Goal: Task Accomplishment & Management: Use online tool/utility

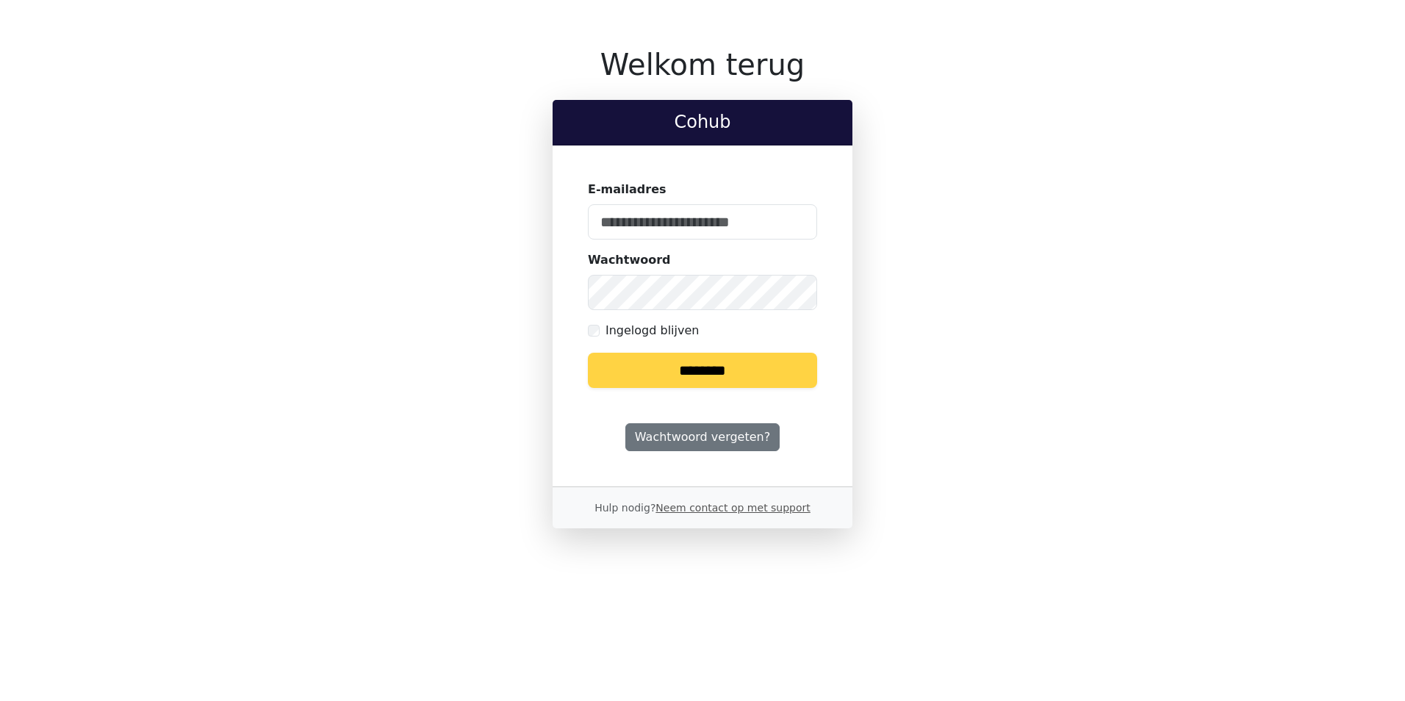
type input "**********"
click at [734, 362] on input "********" at bounding box center [702, 370] width 229 height 35
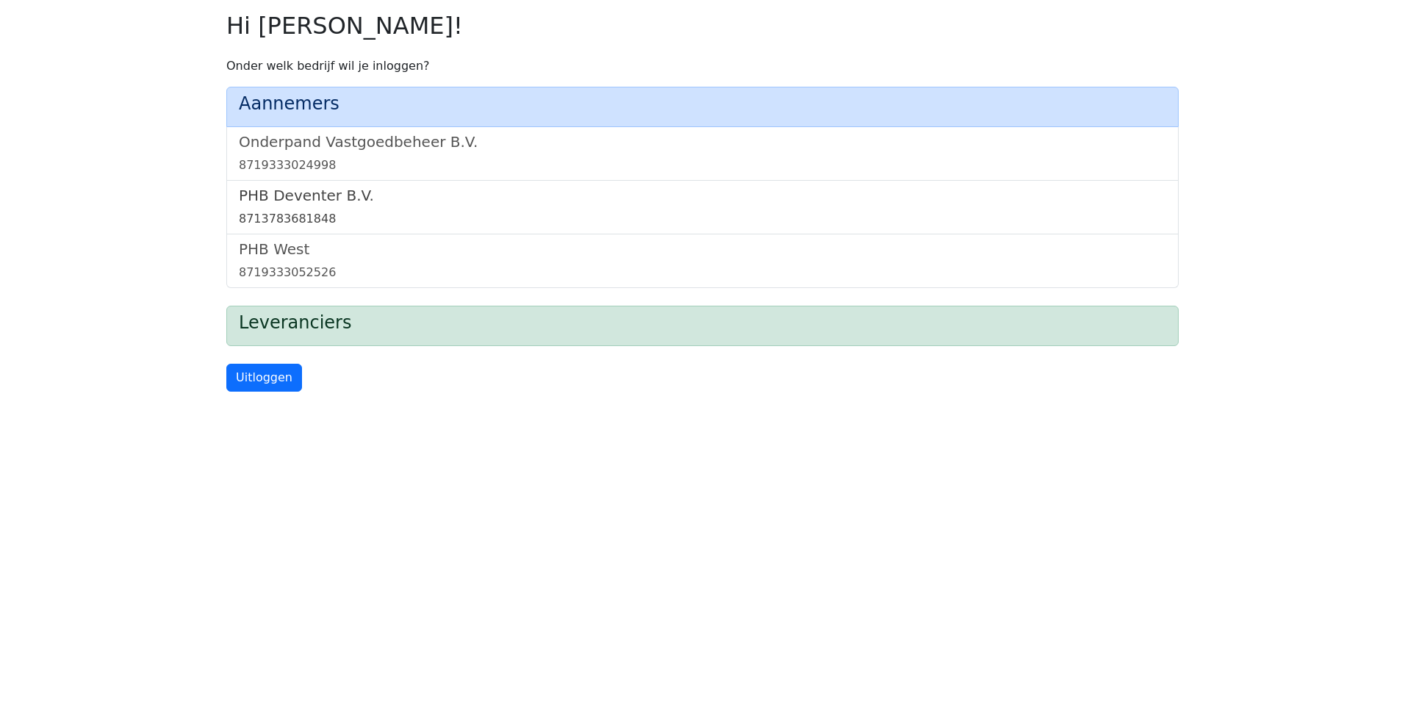
click at [297, 202] on h5 "PHB Deventer B.V." at bounding box center [702, 196] width 927 height 18
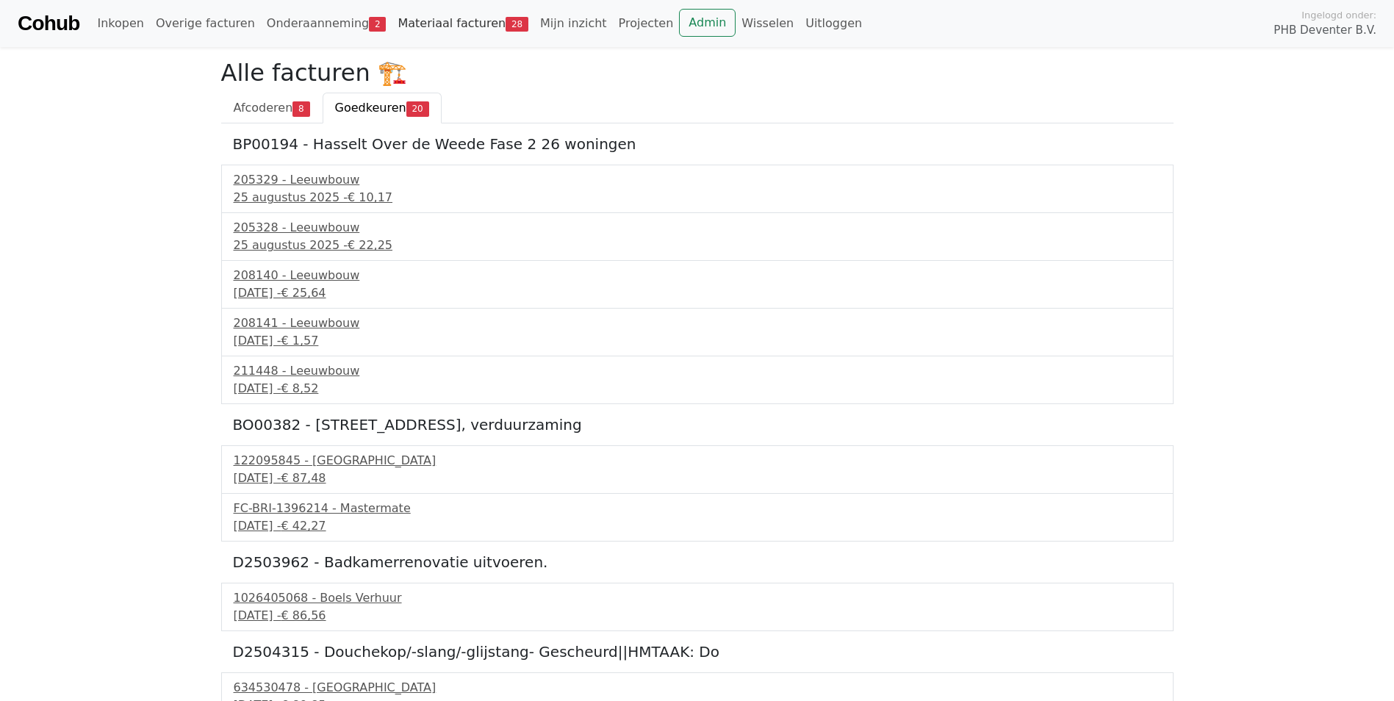
click at [422, 26] on link "Materiaal facturen 28" at bounding box center [463, 23] width 143 height 29
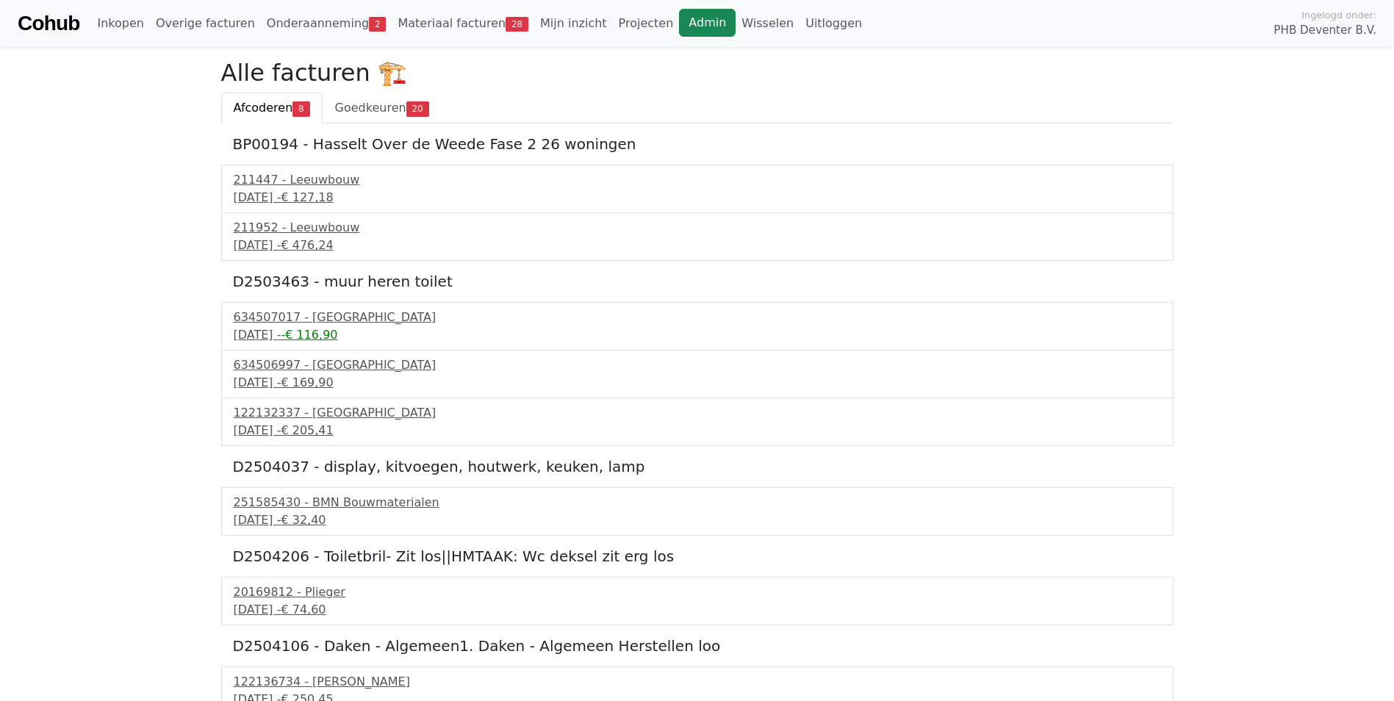
click at [679, 15] on link "Admin" at bounding box center [707, 23] width 57 height 28
click at [679, 27] on link "Admin" at bounding box center [707, 23] width 57 height 28
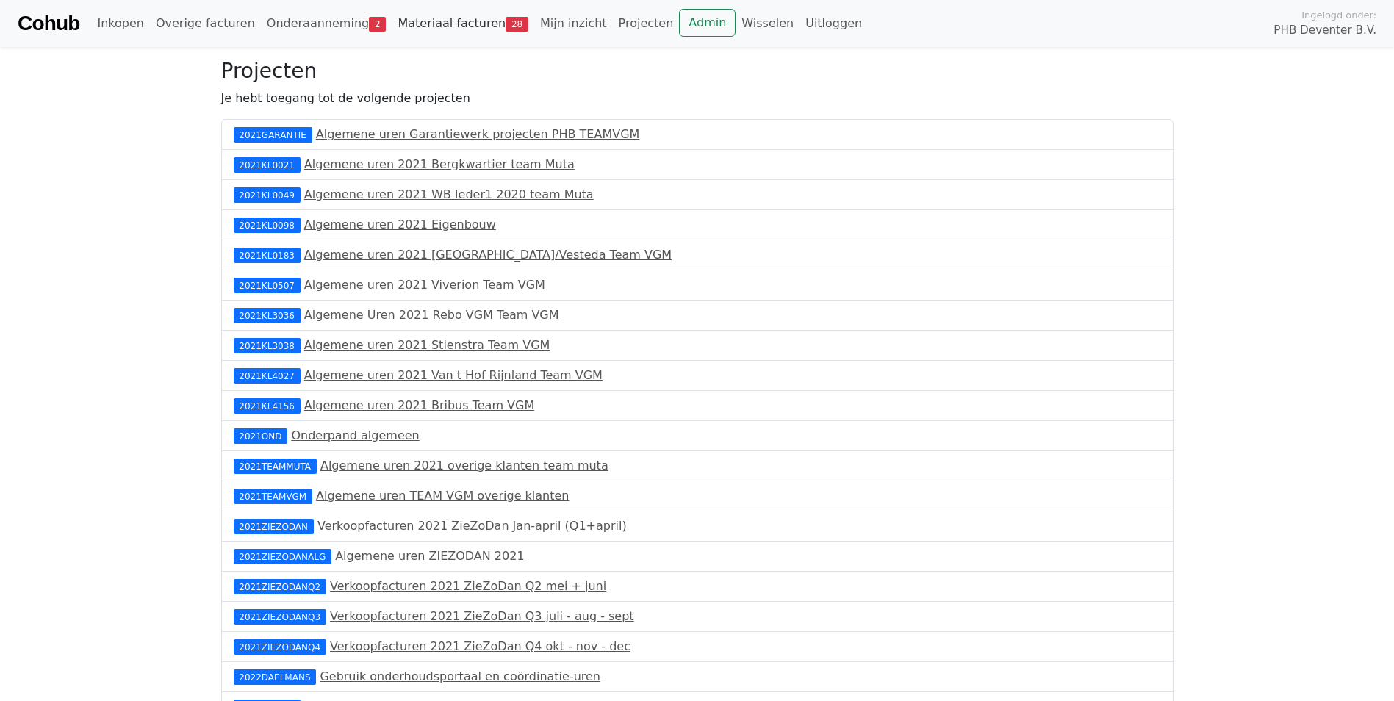
click at [406, 24] on link "Materiaal facturen 28" at bounding box center [463, 23] width 143 height 29
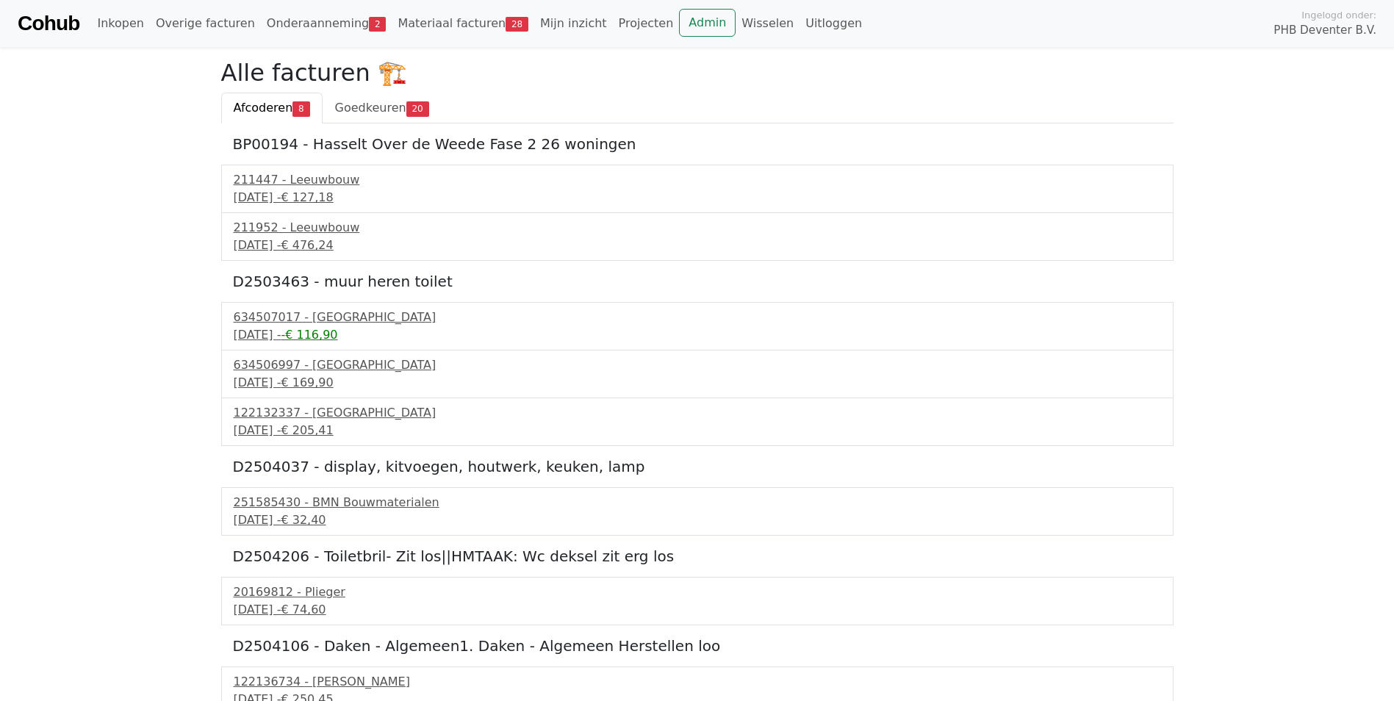
click at [261, 111] on span "Afcoderen" at bounding box center [264, 108] width 60 height 14
click at [290, 188] on div "211447 - Leeuwbouw" at bounding box center [697, 180] width 927 height 18
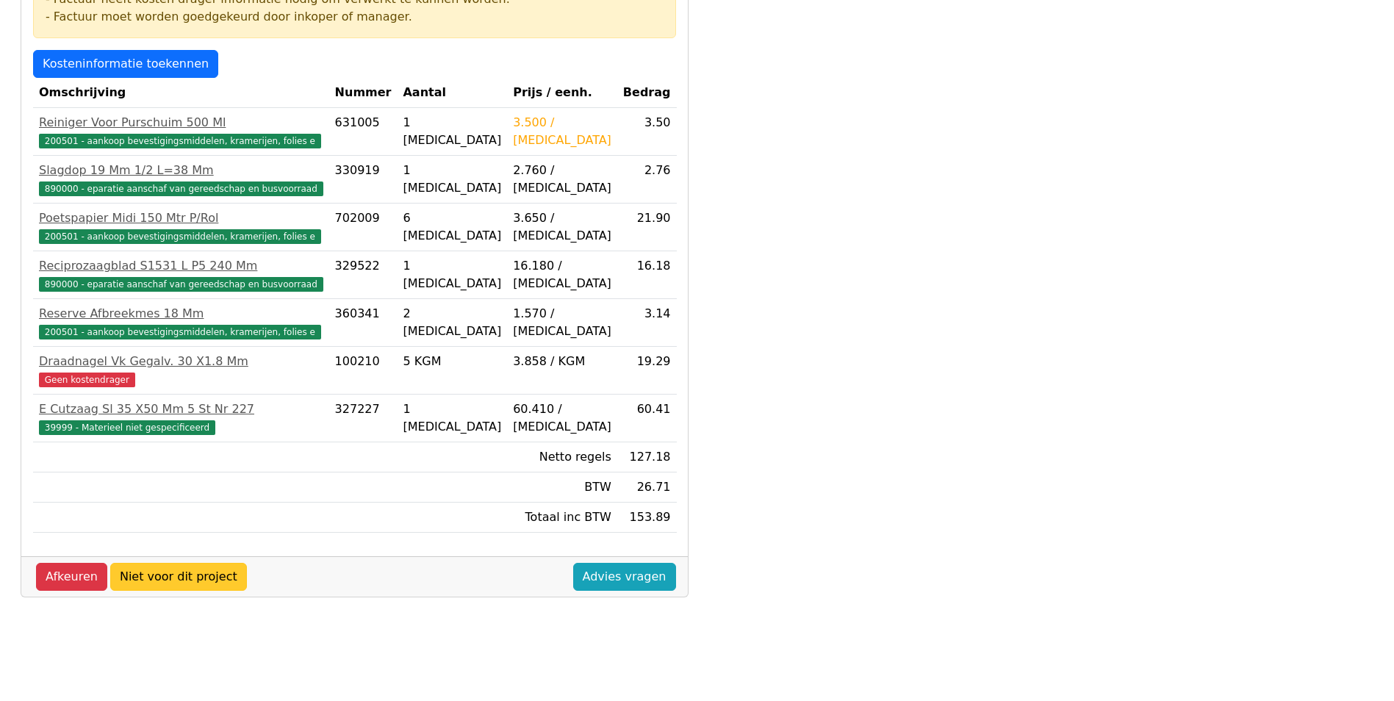
scroll to position [294, 0]
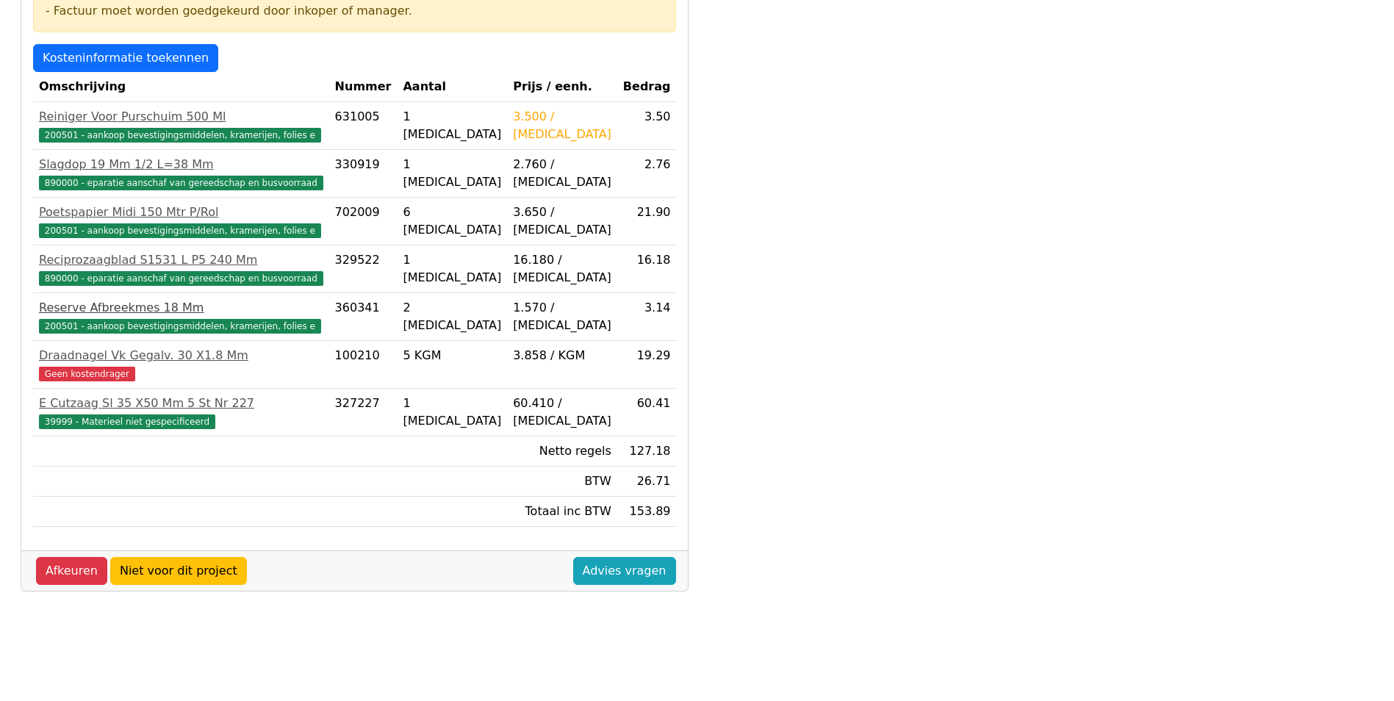
click at [87, 311] on div "Reserve Afbreekmes 18 Mm" at bounding box center [181, 308] width 284 height 18
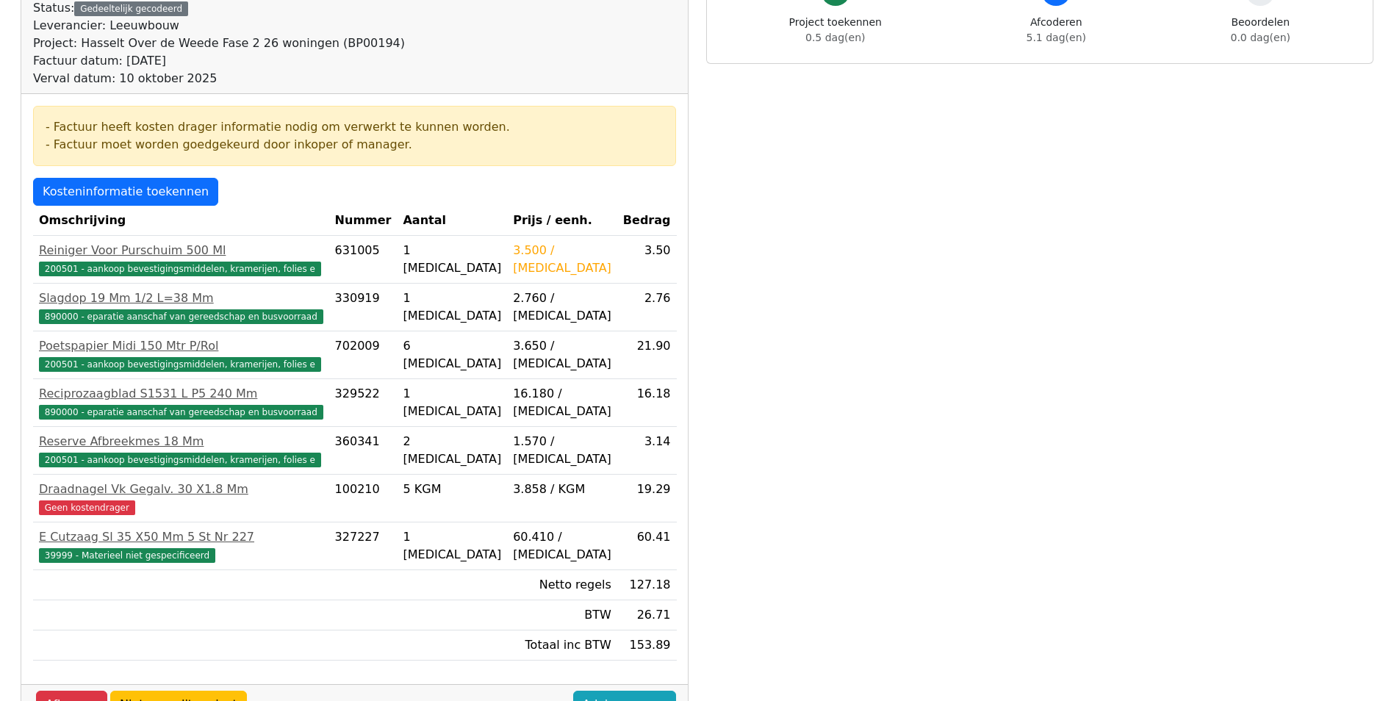
scroll to position [0, 0]
